Goal: Use online tool/utility

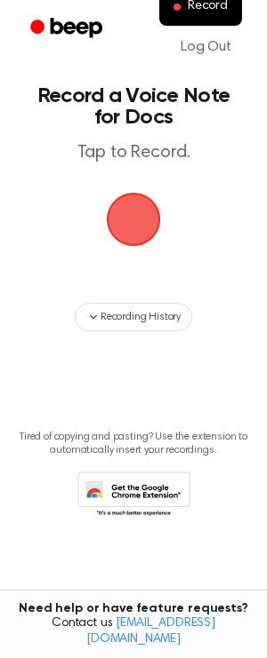
click at [131, 226] on span "button" at bounding box center [133, 220] width 50 height 50
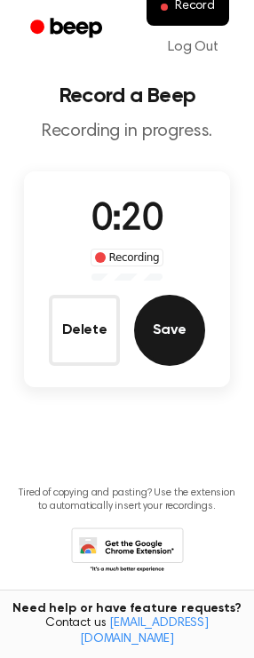
click at [171, 316] on button "Save" at bounding box center [169, 330] width 71 height 71
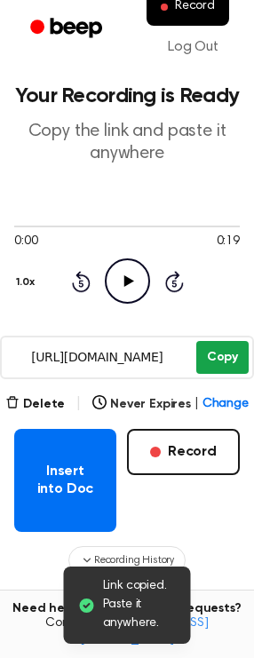
click at [217, 363] on button "Copy" at bounding box center [222, 357] width 52 height 33
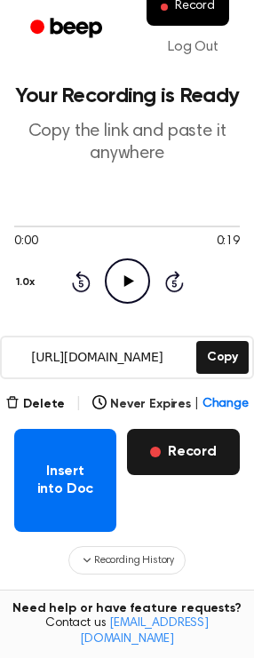
click at [193, 468] on button "Record" at bounding box center [183, 452] width 113 height 46
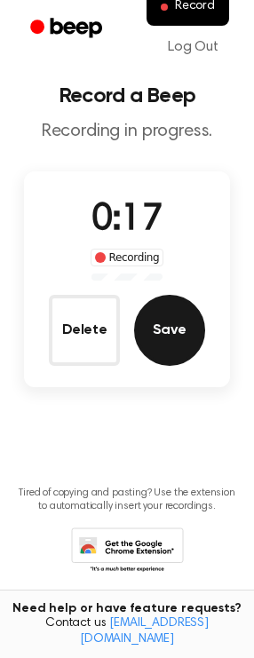
click at [161, 348] on button "Save" at bounding box center [169, 330] width 71 height 71
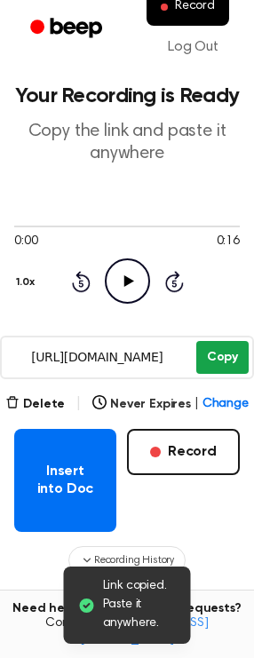
click at [220, 352] on button "Copy" at bounding box center [222, 357] width 52 height 33
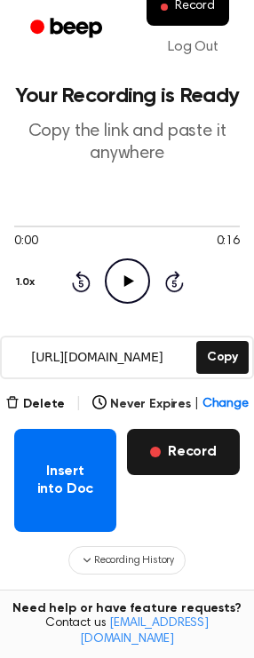
click at [209, 455] on button "Record" at bounding box center [183, 452] width 113 height 46
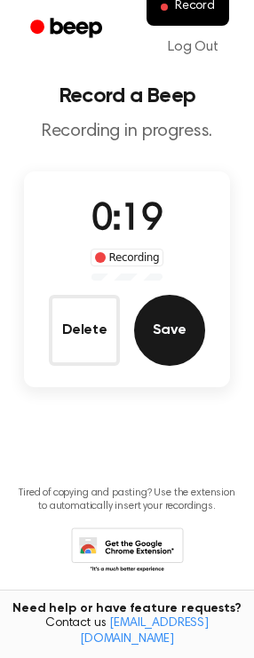
click at [168, 339] on button "Save" at bounding box center [169, 330] width 71 height 71
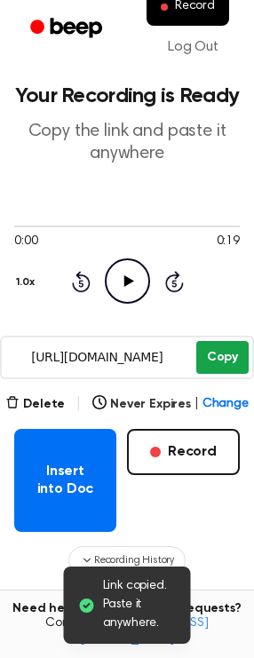
click at [211, 349] on button "Copy" at bounding box center [222, 357] width 52 height 33
